Goal: Find specific page/section: Find specific page/section

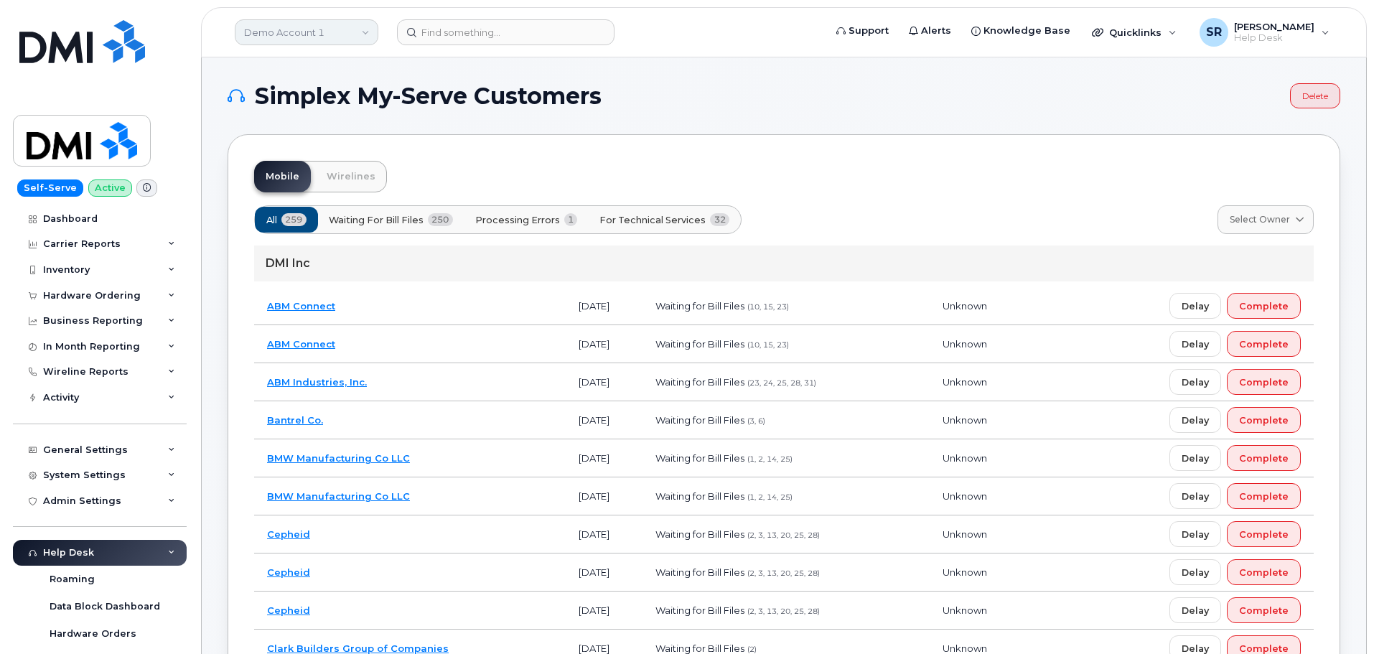
click at [347, 29] on link "Demo Account 1" at bounding box center [307, 32] width 144 height 26
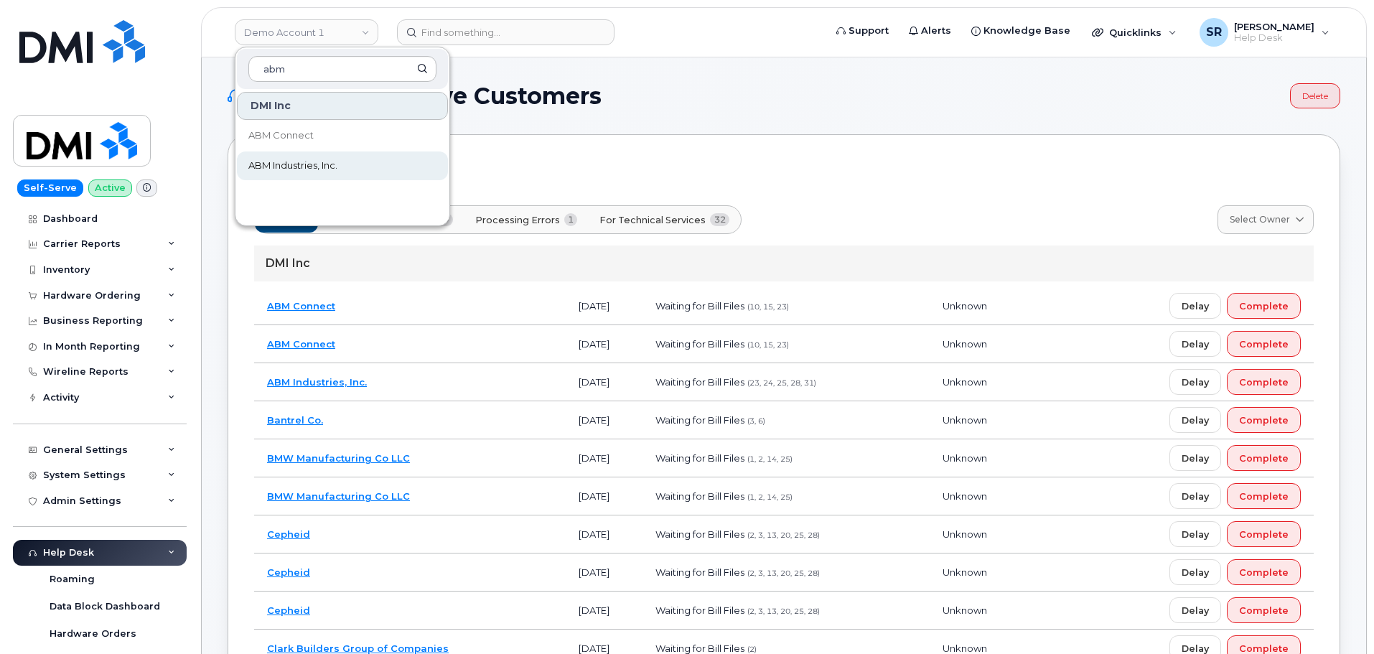
type input "abm"
drag, startPoint x: 322, startPoint y: 173, endPoint x: 329, endPoint y: 177, distance: 7.8
click at [322, 173] on link "ABM Industries, Inc." at bounding box center [342, 165] width 211 height 29
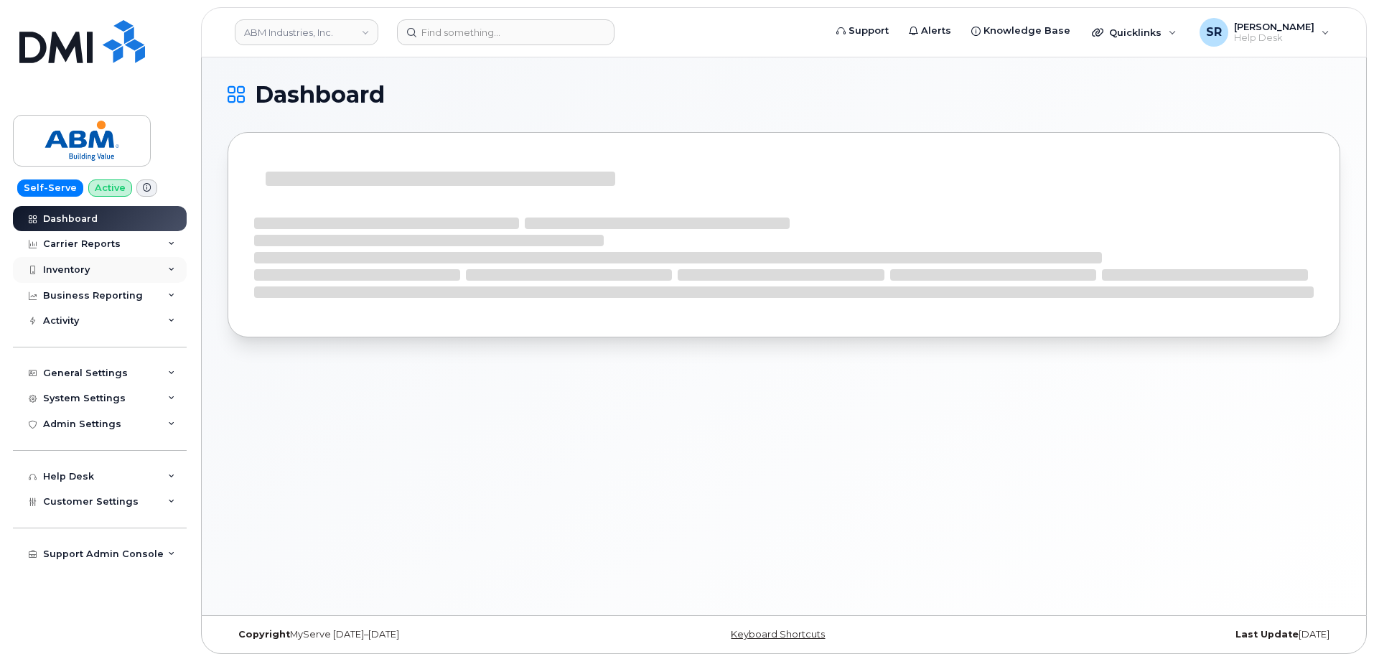
click at [129, 262] on div "Inventory" at bounding box center [100, 270] width 174 height 26
